Goal: Task Accomplishment & Management: Use online tool/utility

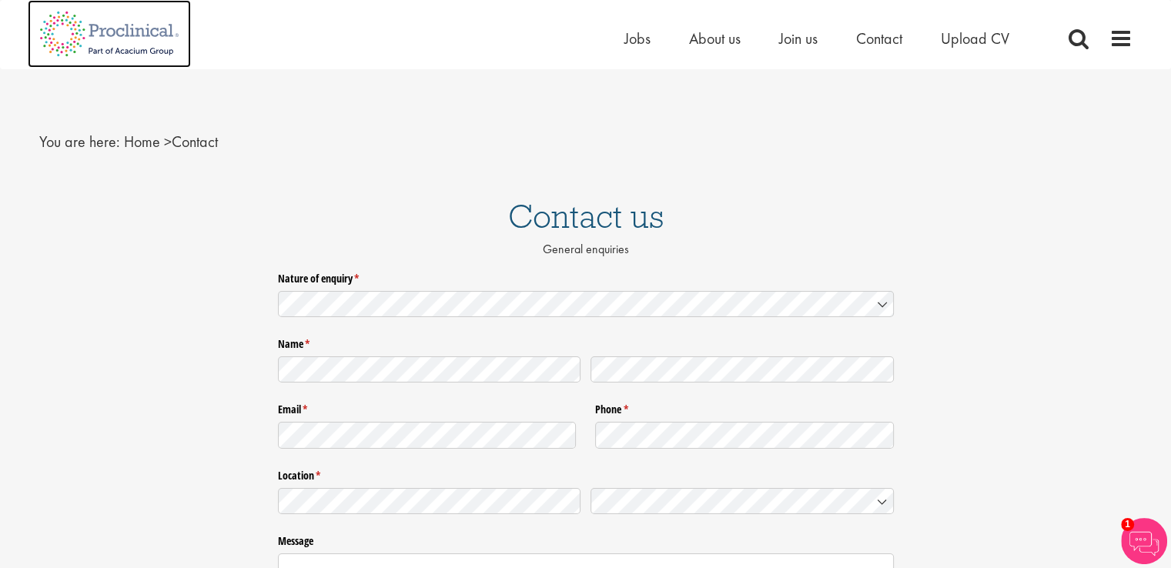
click at [166, 28] on img at bounding box center [109, 34] width 163 height 68
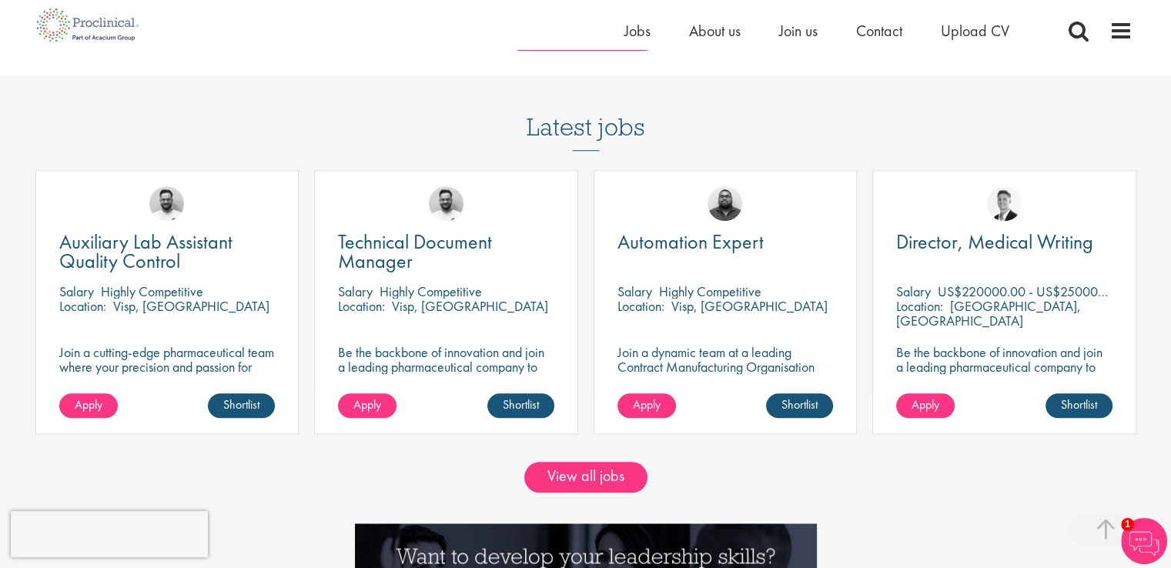
scroll to position [1263, 0]
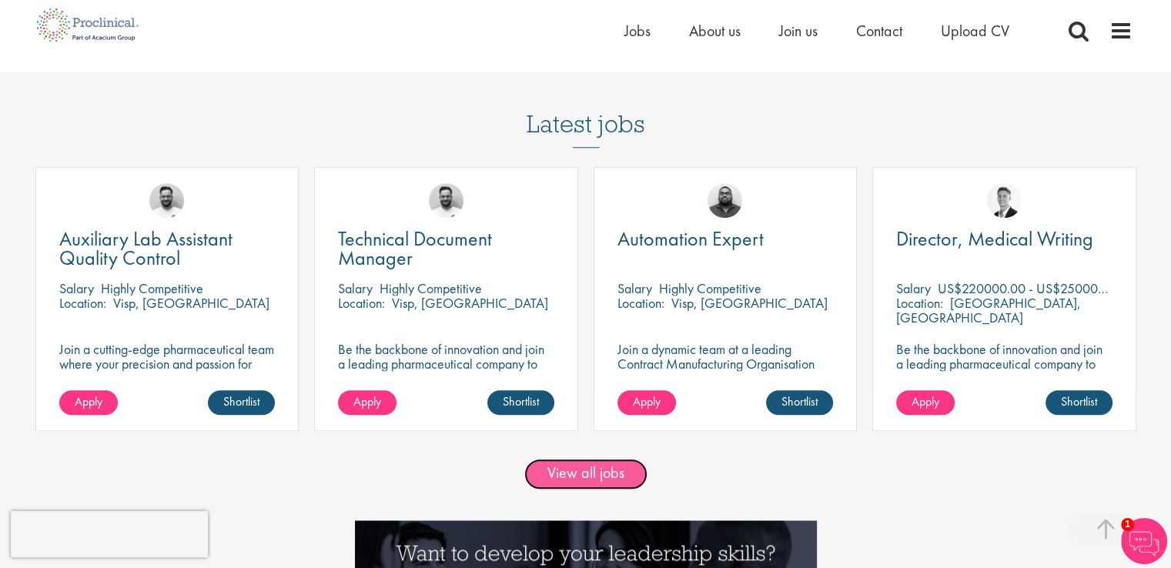
click at [609, 464] on link "View all jobs" at bounding box center [585, 474] width 123 height 31
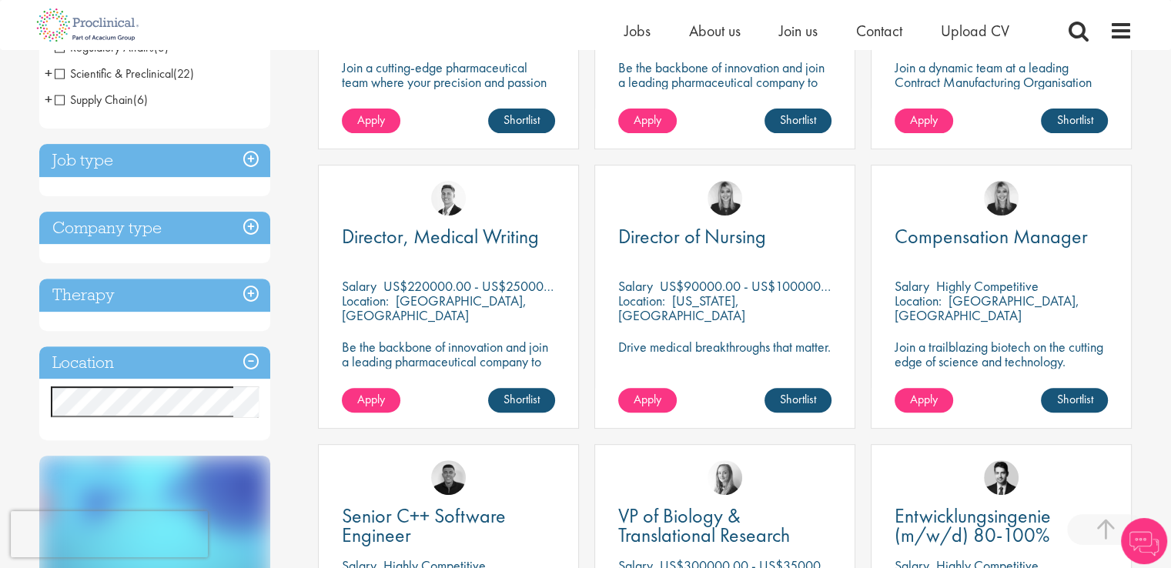
scroll to position [493, 0]
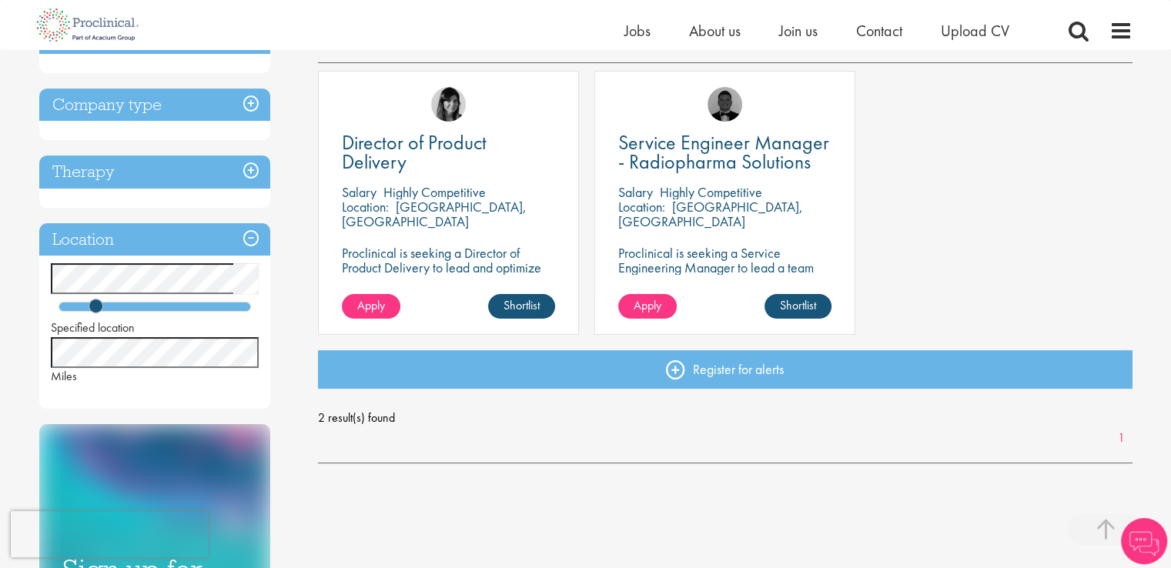
scroll to position [277, 0]
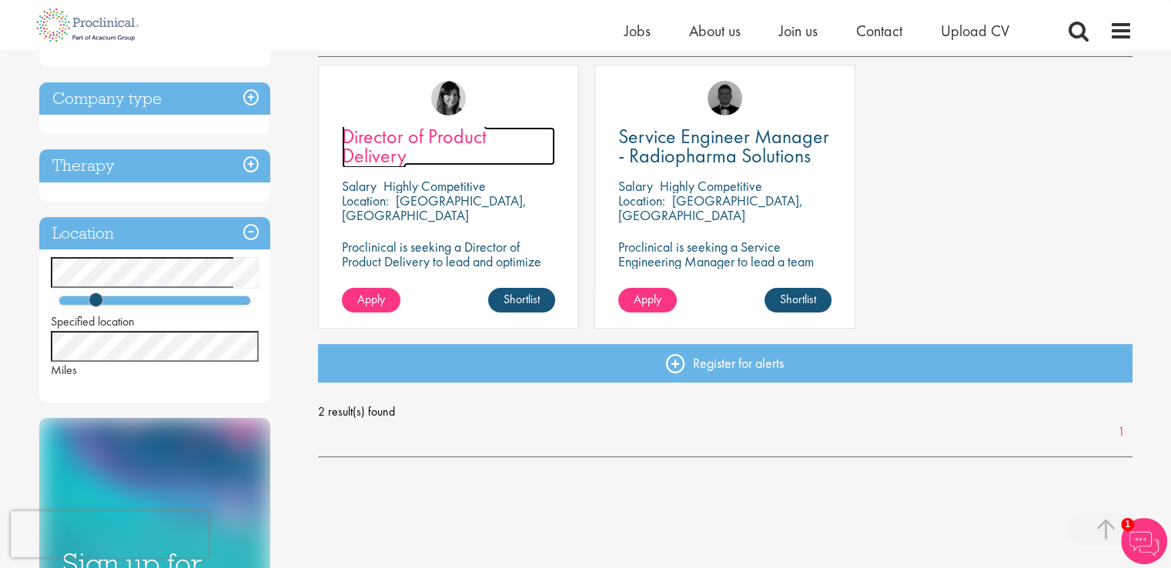
click at [393, 138] on span "Director of Product Delivery" at bounding box center [414, 145] width 145 height 45
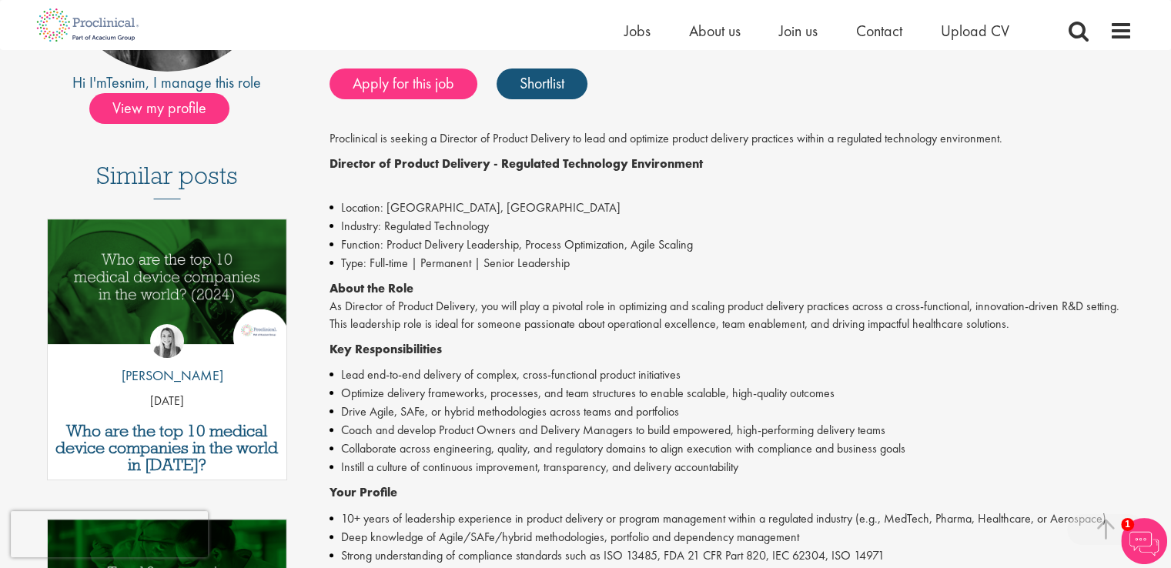
scroll to position [308, 0]
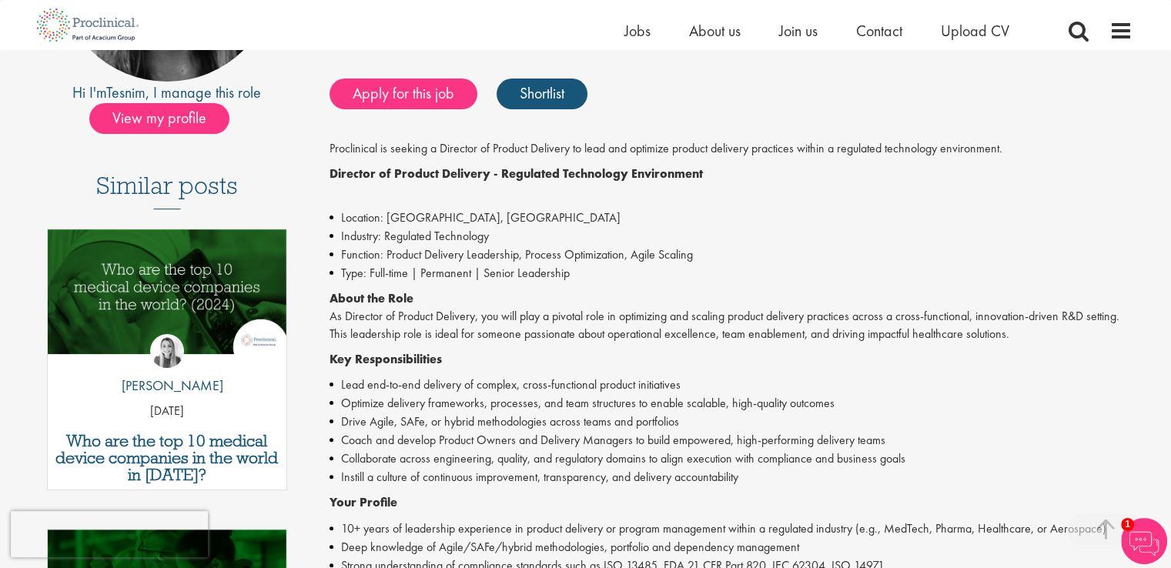
click at [411, 316] on p "About the Role As Director of Product Delivery, you will play a pivotal role in…" at bounding box center [731, 316] width 803 height 53
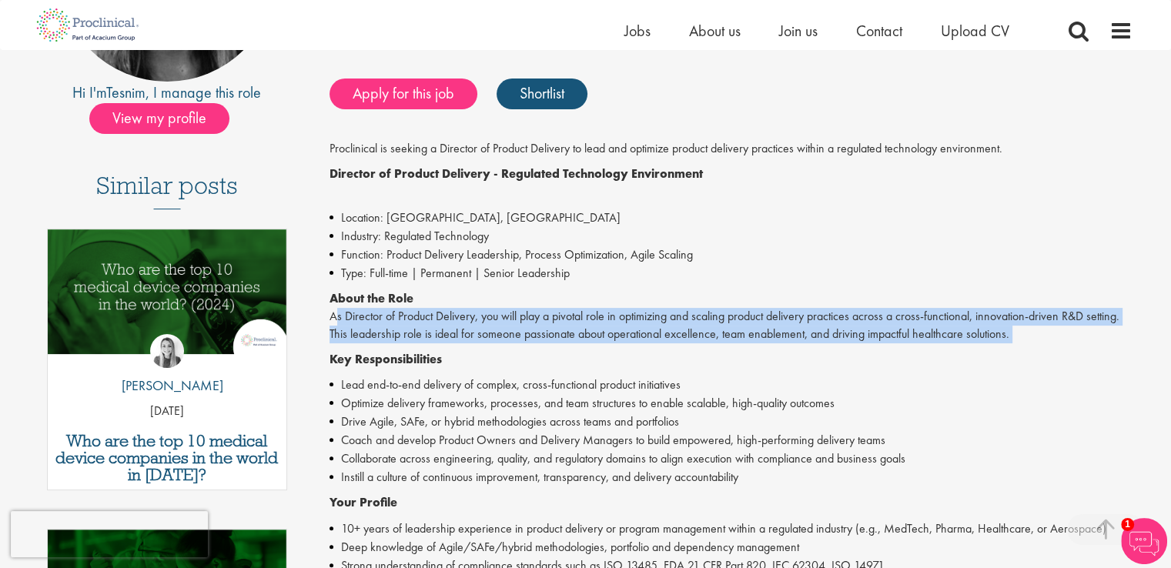
click at [411, 316] on p "About the Role As Director of Product Delivery, you will play a pivotal role in…" at bounding box center [731, 316] width 803 height 53
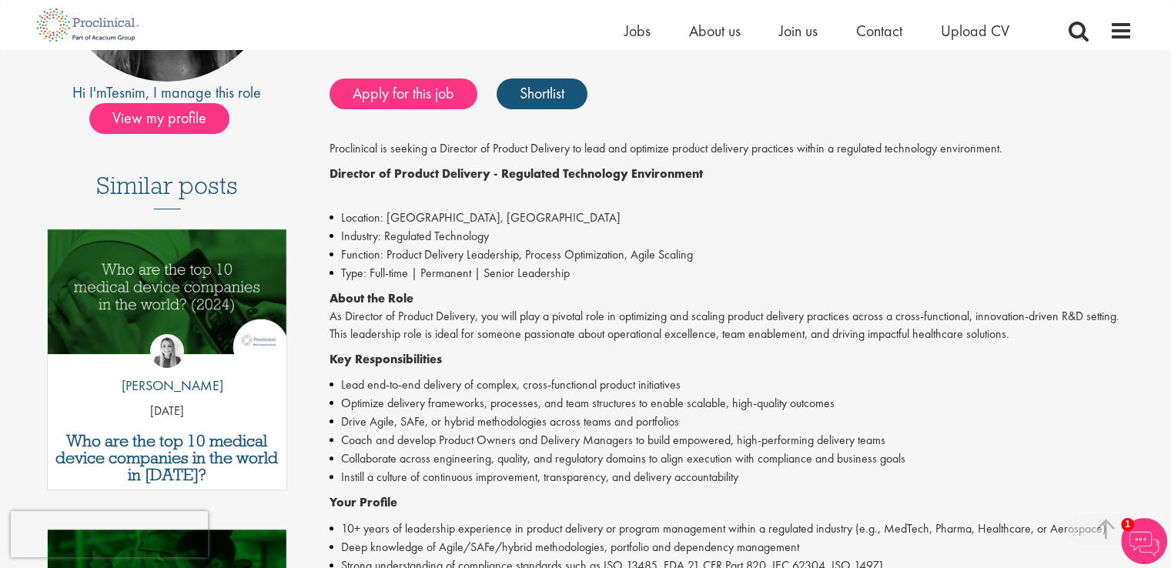
click at [538, 370] on div "Proclinical is seeking a Director of Product Delivery to lead and optimize prod…" at bounding box center [731, 568] width 803 height 856
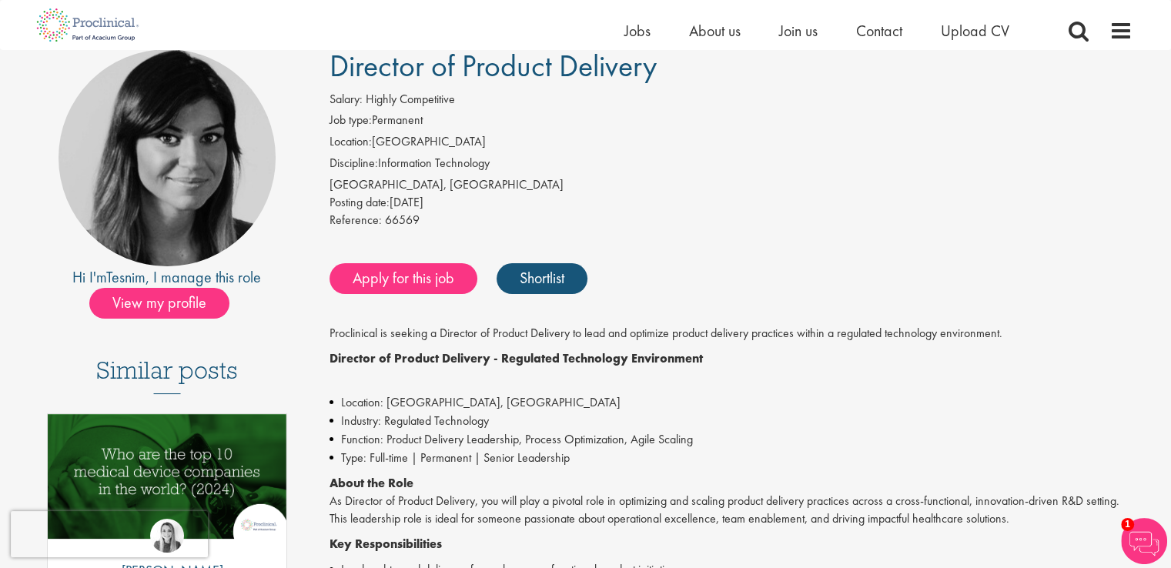
scroll to position [92, 0]
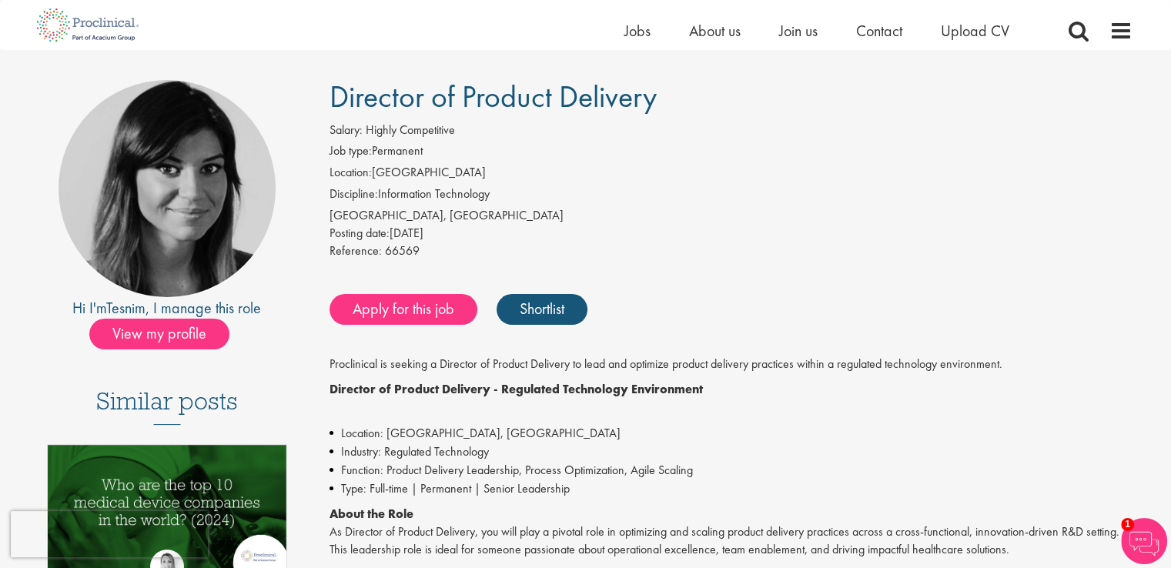
click at [361, 213] on div "Mechelen, België" at bounding box center [731, 216] width 803 height 18
copy div "Mechelen, België"
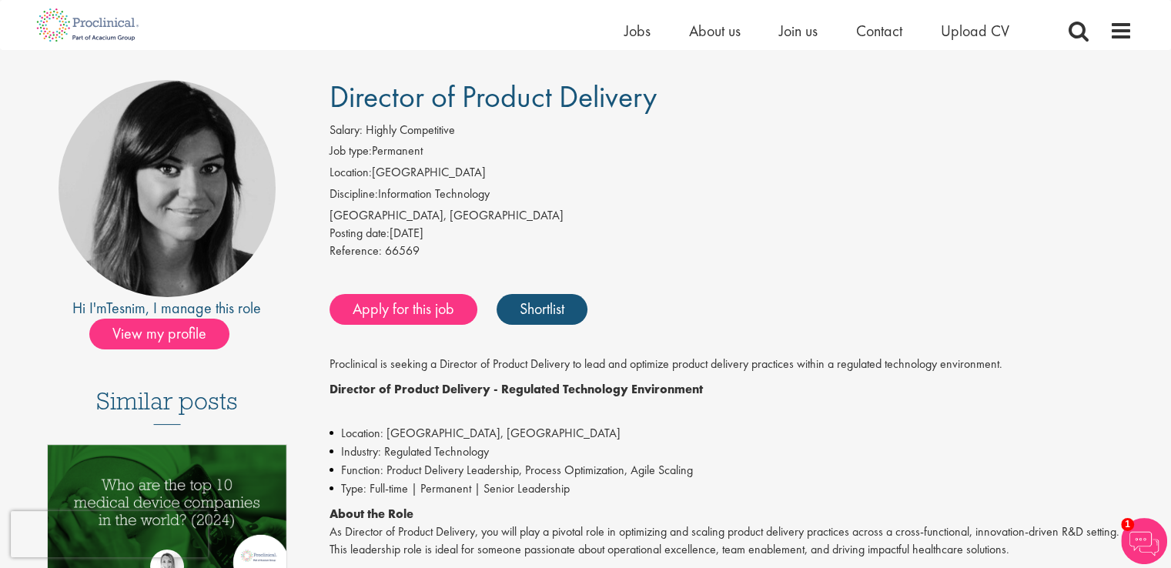
click at [779, 249] on div "Reference: 66569" at bounding box center [731, 254] width 803 height 22
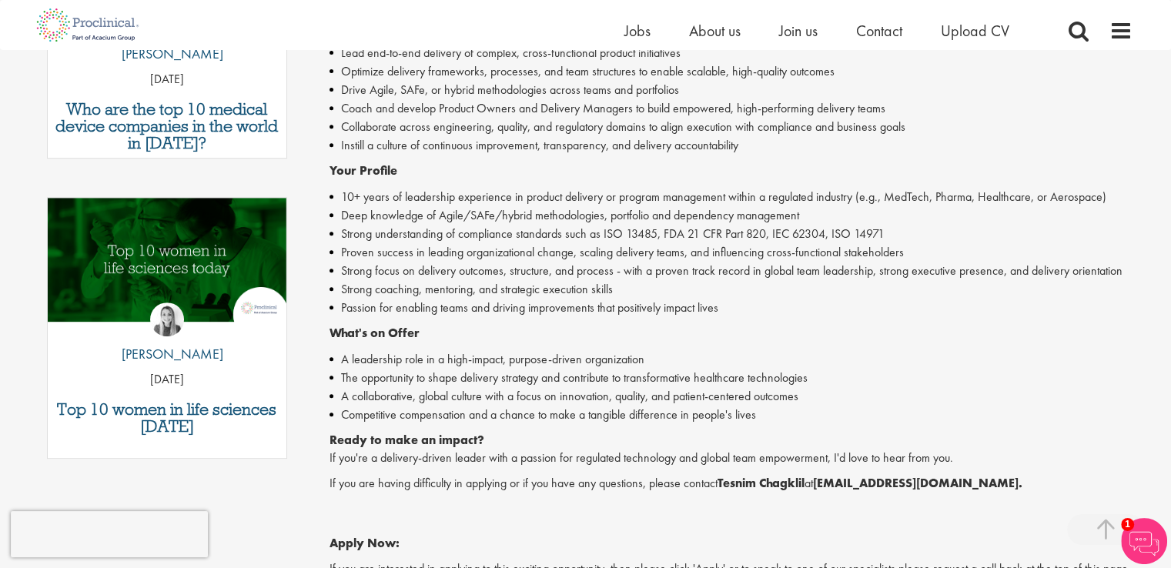
scroll to position [678, 0]
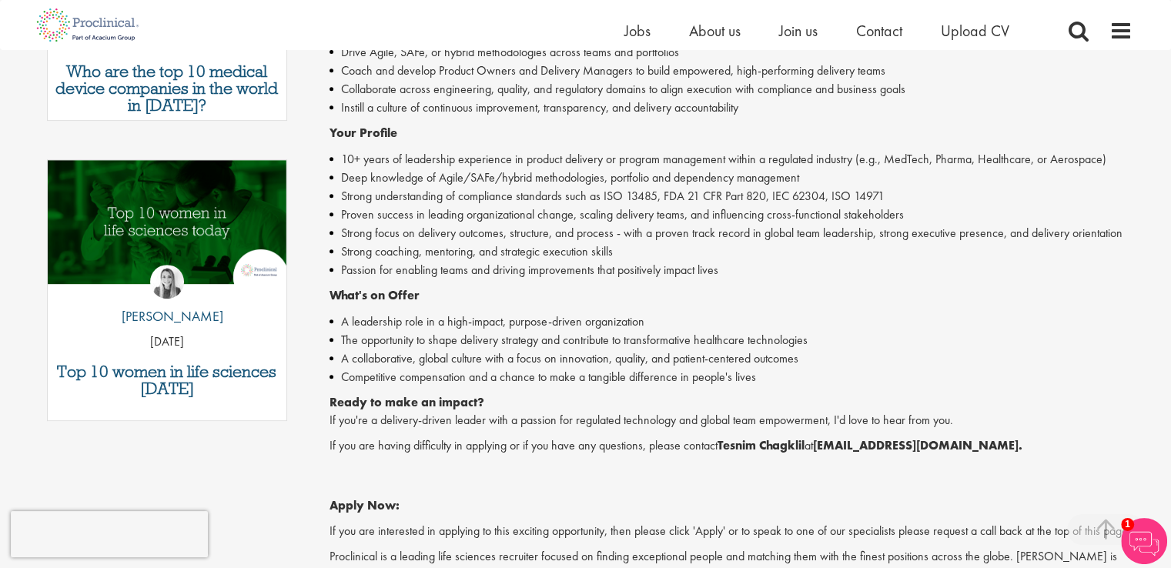
click at [973, 306] on div "Proclinical is seeking a Director of Product Delivery to lead and optimize prod…" at bounding box center [731, 199] width 803 height 856
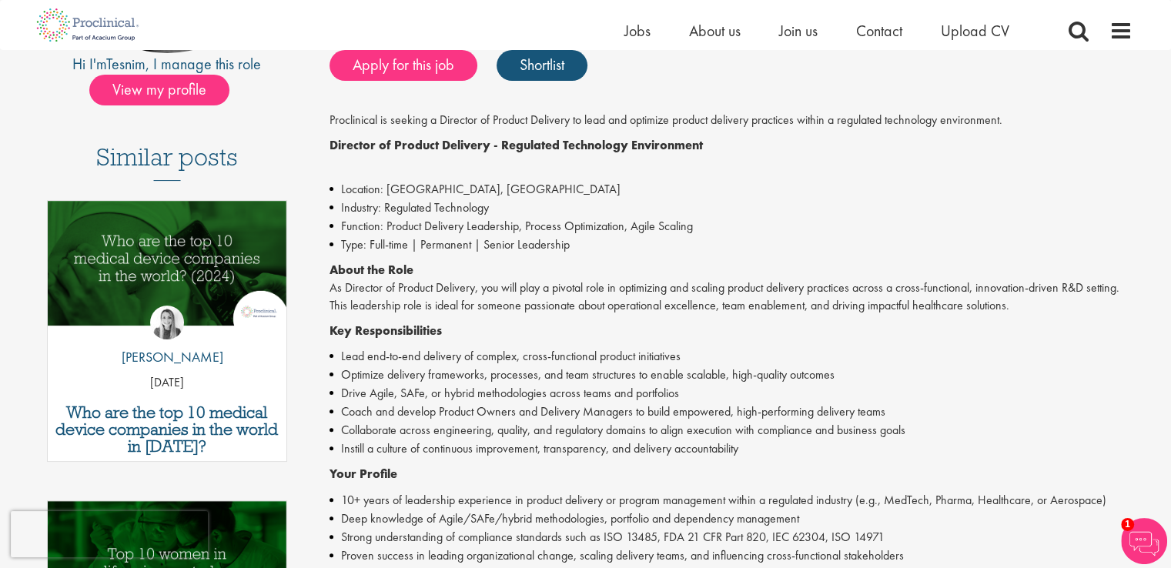
scroll to position [154, 0]
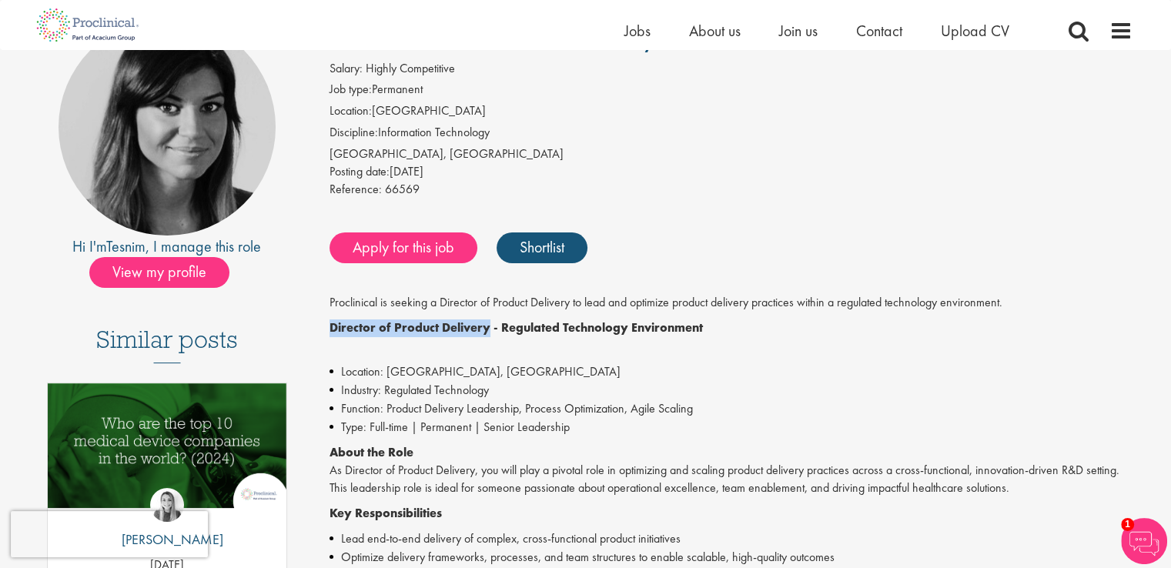
drag, startPoint x: 328, startPoint y: 337, endPoint x: 489, endPoint y: 329, distance: 161.1
copy strong "Director of Product Delivery"
click at [788, 194] on div "Reference: 66569" at bounding box center [731, 192] width 803 height 22
